Goal: Navigation & Orientation: Find specific page/section

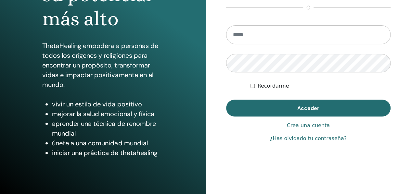
scroll to position [112, 0]
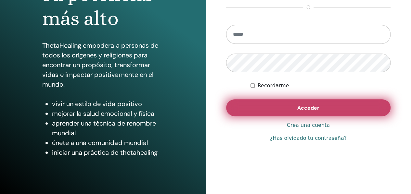
type input "**********"
click at [270, 106] on button "Acceder" at bounding box center [308, 107] width 165 height 17
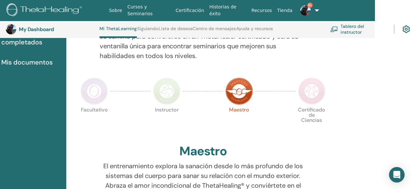
scroll to position [116, 35]
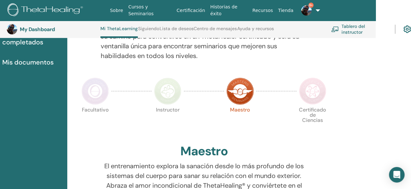
click at [314, 90] on img at bounding box center [312, 91] width 27 height 27
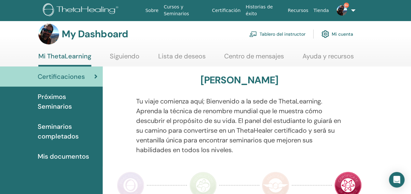
scroll to position [5, 0]
click at [126, 56] on link "Siguiendo" at bounding box center [125, 58] width 30 height 13
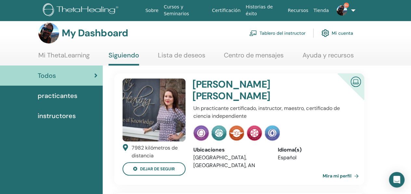
scroll to position [4, 0]
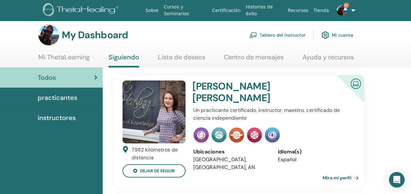
click at [50, 97] on span "practicantes" at bounding box center [58, 98] width 40 height 10
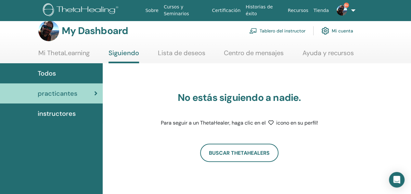
scroll to position [8, 0]
click at [60, 116] on span "instructores" at bounding box center [57, 113] width 38 height 10
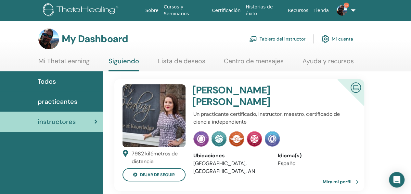
click at [176, 56] on section "My Dashboard Tablero del instructor Mi cuenta Mi ThetaLearning [GEOGRAPHIC_DATA…" at bounding box center [205, 50] width 411 height 43
click at [177, 61] on link "Lista de deseos" at bounding box center [181, 63] width 47 height 13
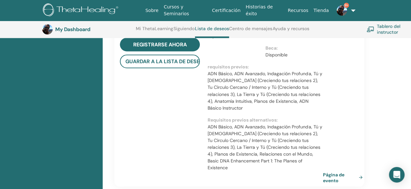
scroll to position [527, 0]
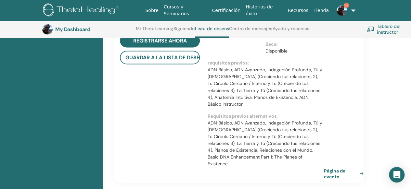
click at [333, 168] on link "Página de evento" at bounding box center [345, 174] width 42 height 12
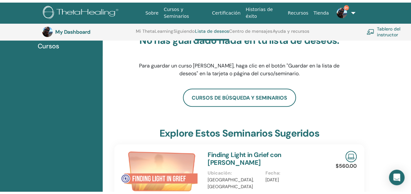
scroll to position [0, 0]
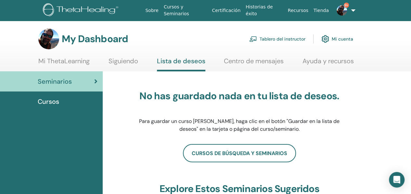
click at [125, 61] on link "Siguiendo" at bounding box center [123, 63] width 30 height 13
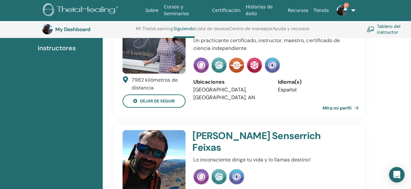
scroll to position [92, 0]
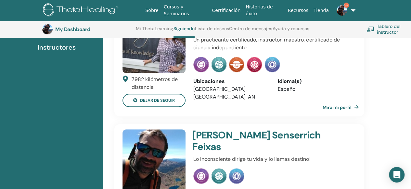
click at [343, 102] on link "Mira mi perfil" at bounding box center [341, 107] width 39 height 13
